Goal: Task Accomplishment & Management: Use online tool/utility

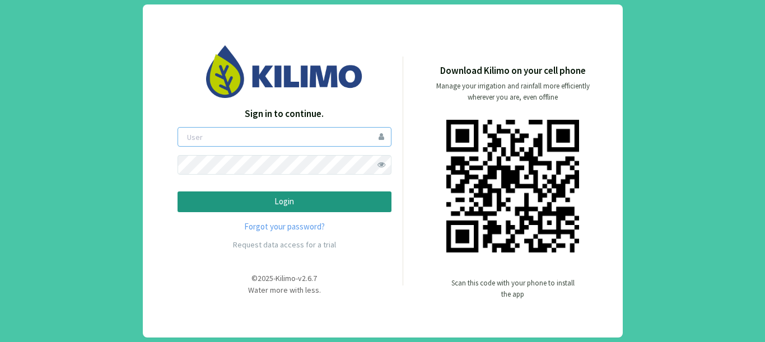
click at [248, 138] on input "email" at bounding box center [285, 137] width 214 height 20
click at [178, 192] on button "Login" at bounding box center [285, 202] width 214 height 21
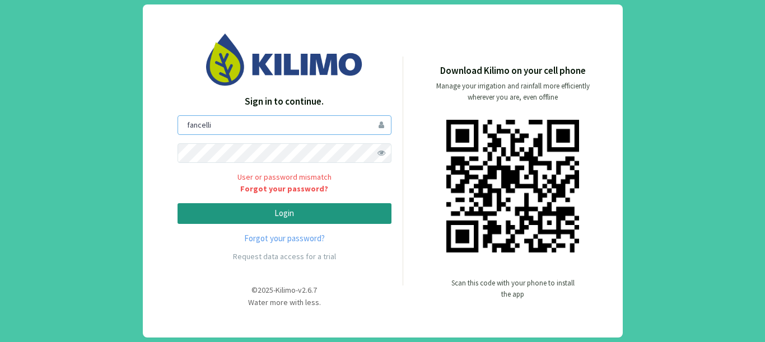
click at [185, 126] on input "fancelli" at bounding box center [285, 125] width 214 height 20
type input "afancelli"
click at [203, 213] on p "Login" at bounding box center [284, 213] width 195 height 13
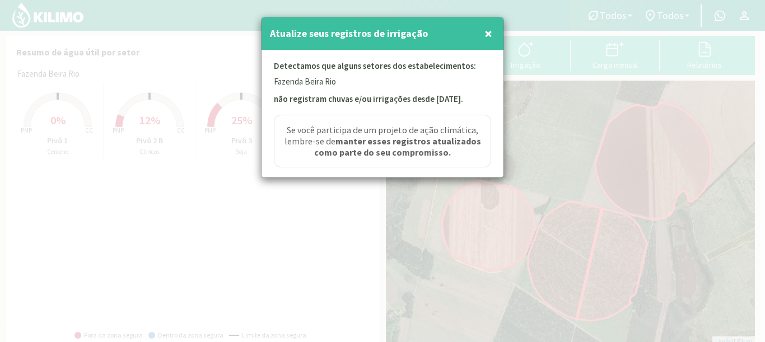
click at [491, 39] on span "×" at bounding box center [488, 33] width 8 height 18
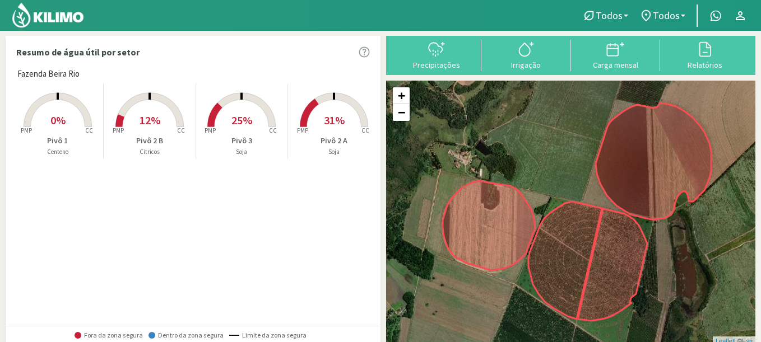
click at [77, 122] on rect at bounding box center [58, 128] width 90 height 90
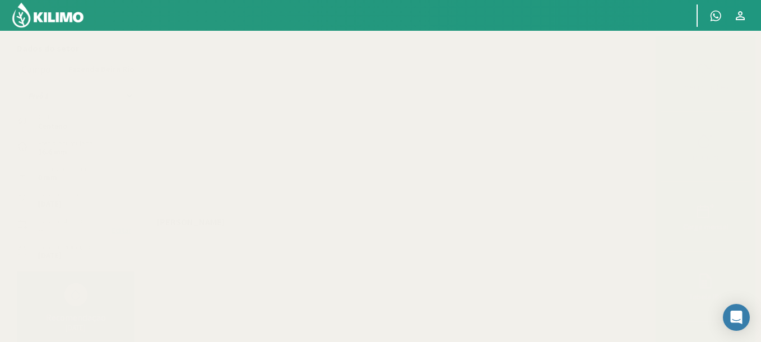
scroll to position [67, 0]
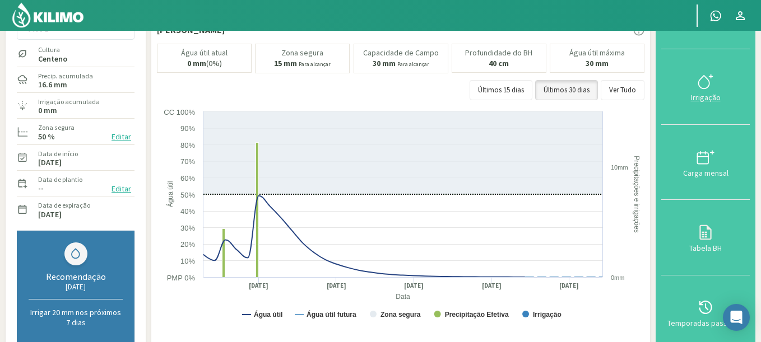
click at [703, 87] on icon at bounding box center [705, 82] width 18 height 18
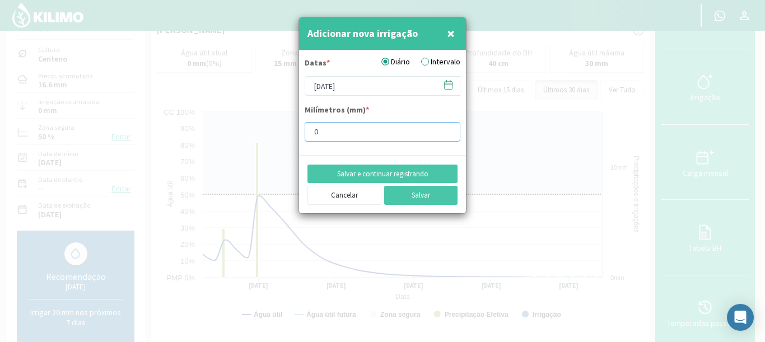
drag, startPoint x: 334, startPoint y: 136, endPoint x: 274, endPoint y: 124, distance: 61.1
click at [274, 124] on div "Adicionar nova irrigação × Datas * Diário Intervalo 22/08/2025 Milímetros (mm) …" at bounding box center [382, 171] width 765 height 342
type input "10"
click at [450, 89] on icon at bounding box center [448, 85] width 11 height 11
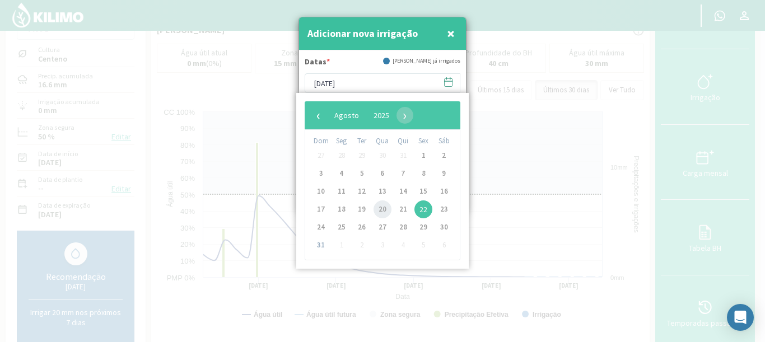
click at [385, 208] on span "20" at bounding box center [383, 209] width 18 height 18
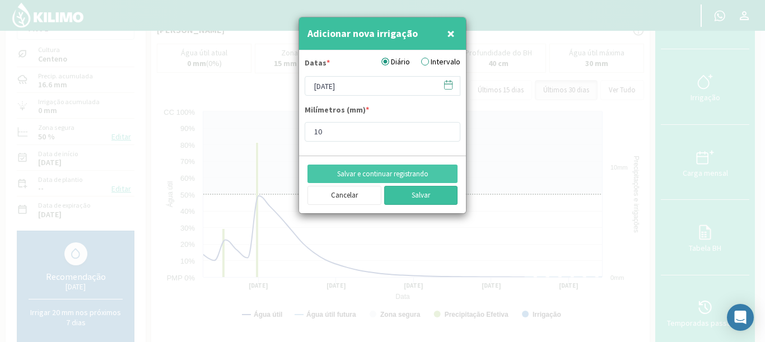
click at [428, 197] on button "Salvar" at bounding box center [421, 195] width 74 height 19
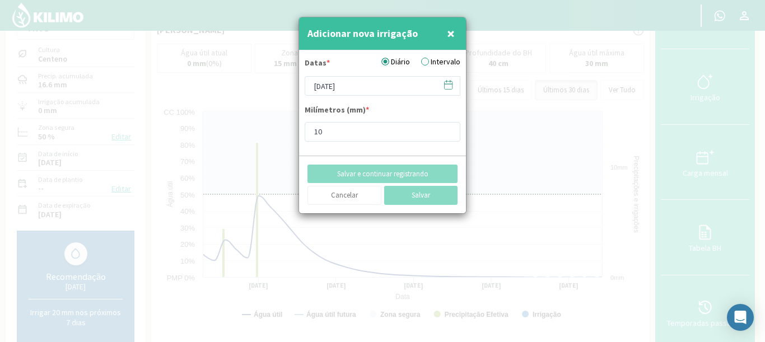
type input "[DATE]"
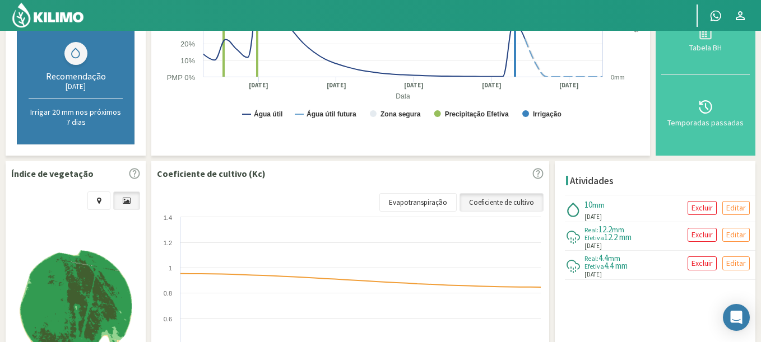
scroll to position [269, 0]
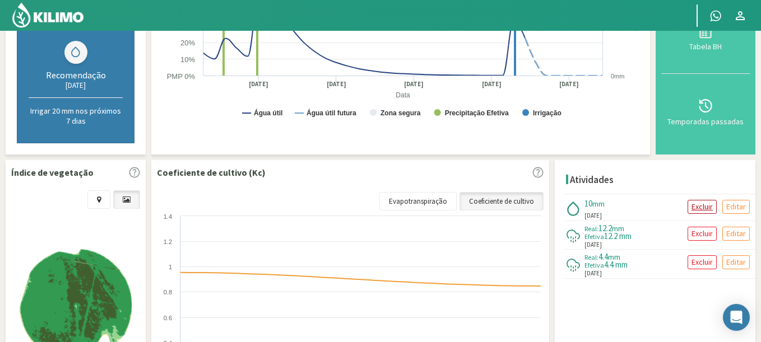
click at [704, 206] on p "Excluir" at bounding box center [701, 206] width 21 height 13
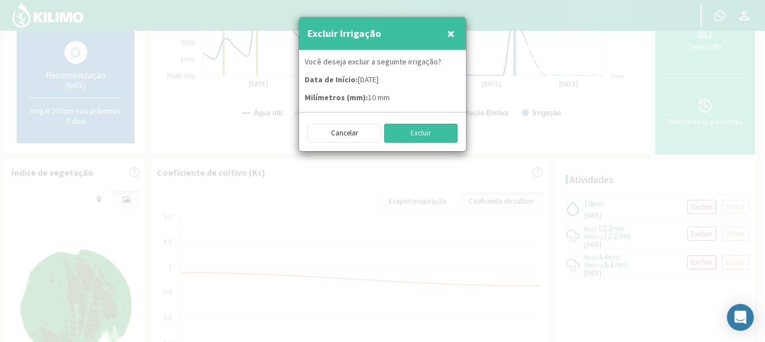
click at [410, 137] on button "Excluir" at bounding box center [421, 133] width 74 height 19
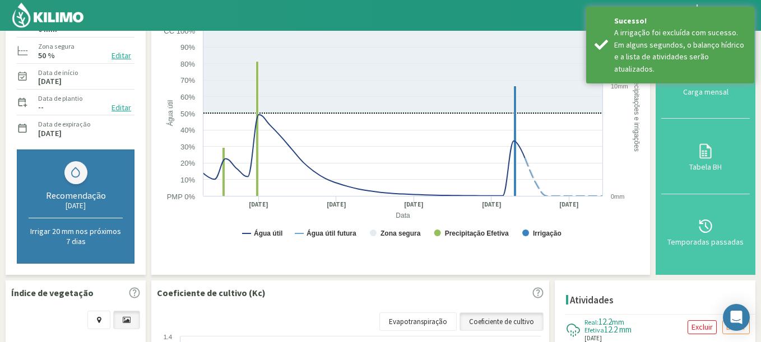
scroll to position [0, 0]
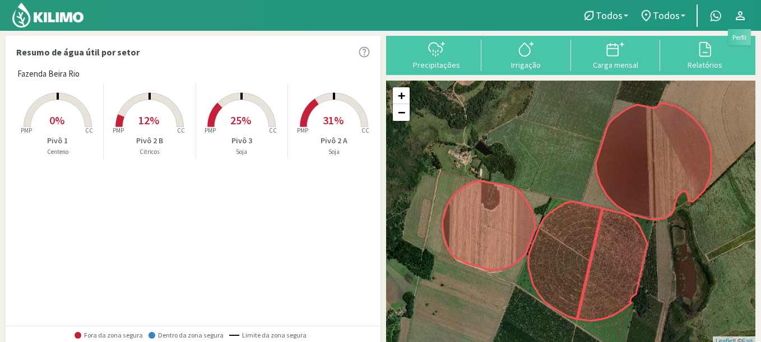
click at [737, 16] on icon at bounding box center [739, 15] width 13 height 13
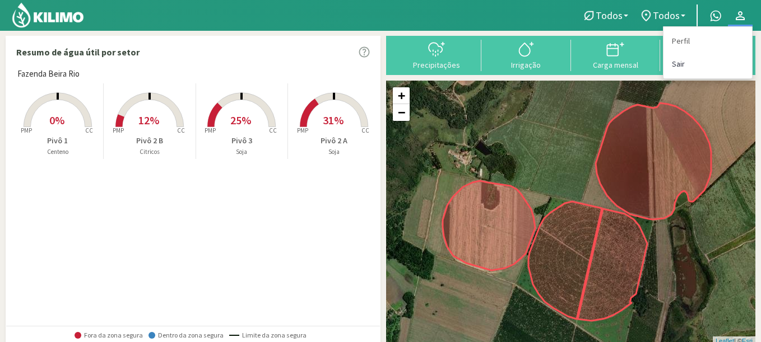
click at [691, 63] on link "Sair" at bounding box center [707, 64] width 88 height 23
